Goal: Transaction & Acquisition: Book appointment/travel/reservation

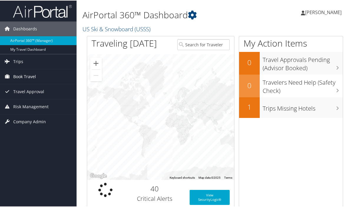
click at [28, 76] on span "Book Travel" at bounding box center [24, 76] width 23 height 15
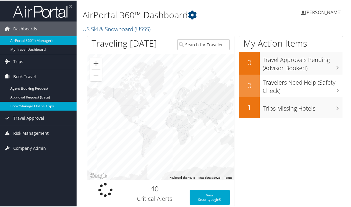
click at [31, 106] on link "Book/Manage Online Trips" at bounding box center [38, 105] width 77 height 9
click at [32, 106] on link "Book/Manage Online Trips" at bounding box center [38, 105] width 77 height 9
